Goal: Check status: Check status

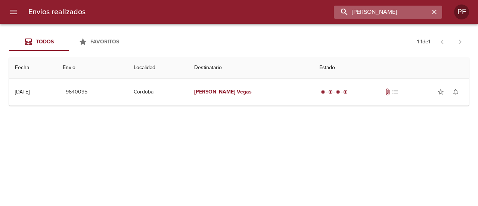
click at [390, 9] on input "[PERSON_NAME]" at bounding box center [382, 12] width 96 height 13
paste input "[PERSON_NAME]"
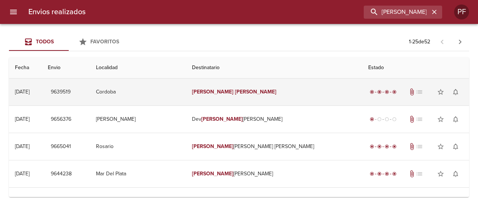
click at [290, 85] on td "[PERSON_NAME]" at bounding box center [274, 91] width 176 height 27
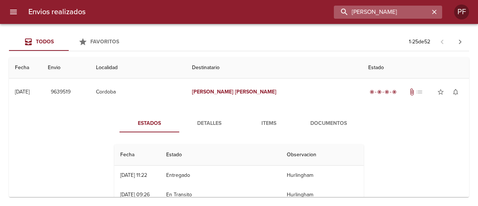
click at [391, 13] on input "[PERSON_NAME]" at bounding box center [382, 12] width 96 height 13
paste input "[PERSON_NAME] GUI [PERSON_NAME]"
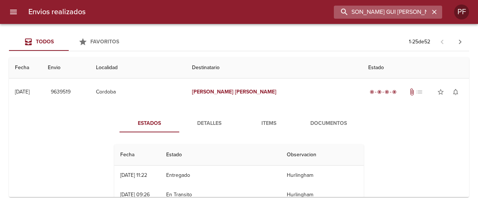
type input "[PERSON_NAME] GUI [PERSON_NAME]"
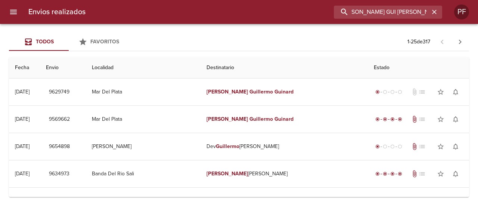
scroll to position [0, 0]
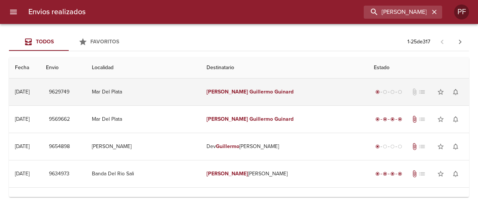
click at [164, 96] on td "Mar Del Plata" at bounding box center [143, 91] width 115 height 27
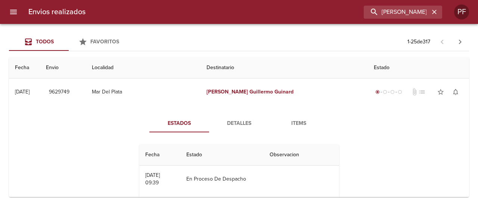
click at [296, 122] on span "Items" at bounding box center [298, 123] width 51 height 9
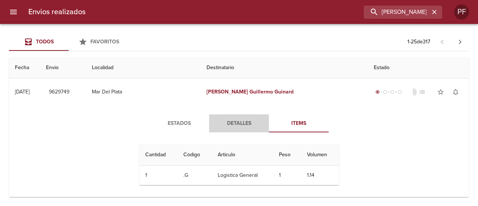
click at [242, 126] on span "Detalles" at bounding box center [238, 123] width 51 height 9
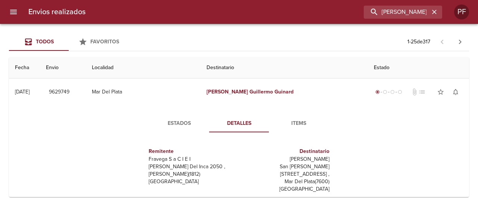
click at [179, 122] on span "Estados" at bounding box center [179, 123] width 51 height 9
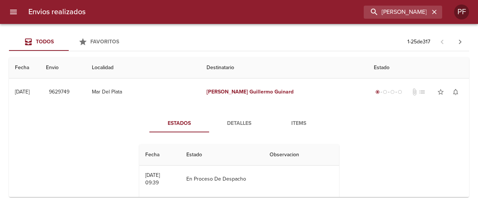
click at [294, 122] on span "Items" at bounding box center [298, 123] width 51 height 9
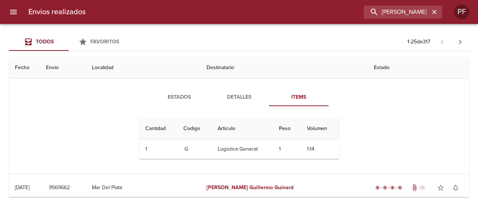
scroll to position [37, 0]
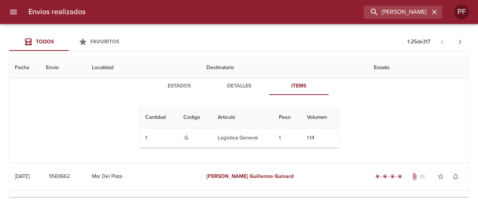
click at [169, 86] on span "Estados" at bounding box center [179, 85] width 51 height 9
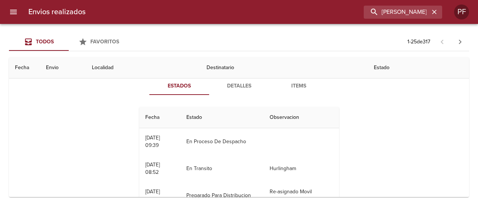
scroll to position [0, 0]
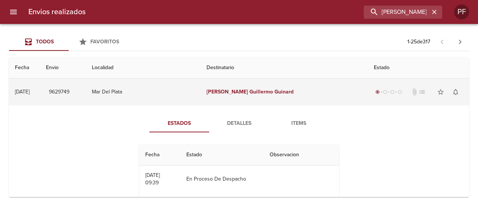
click at [40, 99] on td "[DATE] [DATE]" at bounding box center [24, 91] width 31 height 27
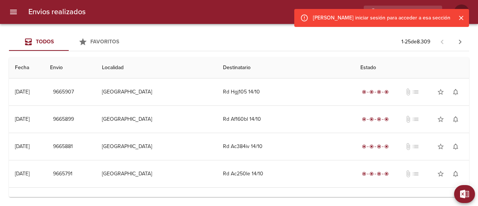
drag, startPoint x: 460, startPoint y: 18, endPoint x: 453, endPoint y: 18, distance: 6.7
click at [460, 18] on icon "Cerrar" at bounding box center [460, 17] width 7 height 7
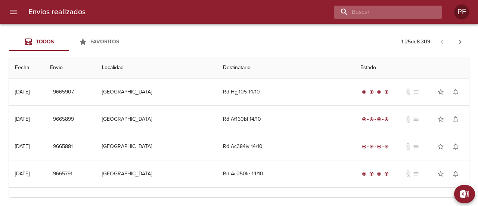
click at [407, 14] on input "buscar" at bounding box center [382, 12] width 96 height 13
paste input "MARIA CECILIA DAVILA"
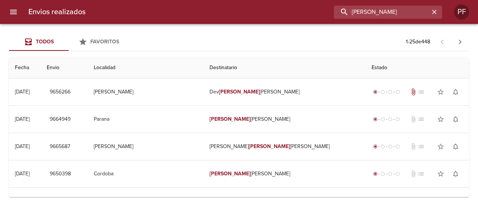
drag, startPoint x: 418, startPoint y: 10, endPoint x: 288, endPoint y: 15, distance: 129.6
click at [293, 15] on div "MARIA CECILIA DAVILA" at bounding box center [266, 12] width 350 height 13
paste input "JUAN IGNACIO LOPEZ"
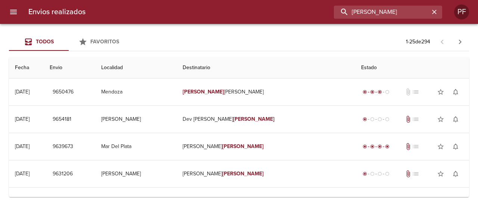
drag, startPoint x: 416, startPoint y: 12, endPoint x: 315, endPoint y: 15, distance: 101.5
click at [320, 15] on div "JUAN IGNACIO LOPEZ" at bounding box center [266, 12] width 350 height 13
paste input "GUILLERMINA SOFIA CO"
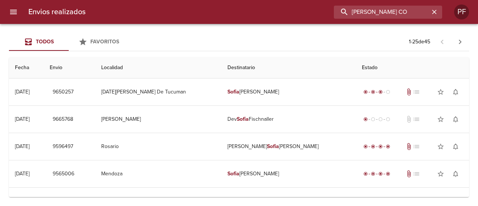
drag, startPoint x: 421, startPoint y: 9, endPoint x: 270, endPoint y: 10, distance: 151.5
click at [314, 12] on div "GUILLERMINA SOFIA CO" at bounding box center [266, 12] width 350 height 13
paste input "SOFIA RUFFINELLI"
drag, startPoint x: 410, startPoint y: 13, endPoint x: 249, endPoint y: 14, distance: 161.6
click at [343, 14] on input "SOFIA RUFFINELLI" at bounding box center [382, 12] width 96 height 13
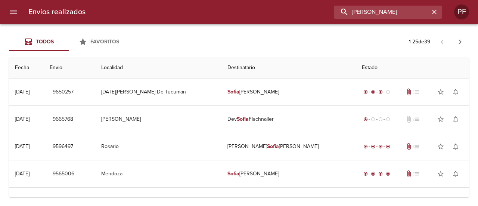
paste input "JACQUELINE CASTANO"
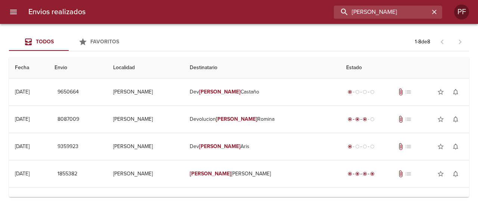
drag, startPoint x: 422, startPoint y: 12, endPoint x: 275, endPoint y: 16, distance: 146.7
click at [299, 16] on div "JACQUELINE CASTANO" at bounding box center [266, 12] width 350 height 13
paste input "GUSTAVO JOAQUIN SALC"
type input "GUSTAVO JOAQUIN SALC"
